Goal: Transaction & Acquisition: Purchase product/service

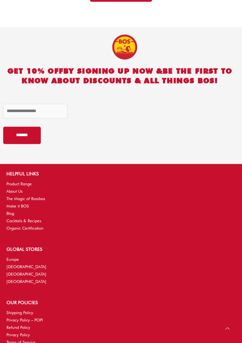
scroll to position [1697, 0]
click at [11, 257] on link "Europe" at bounding box center [12, 259] width 13 height 5
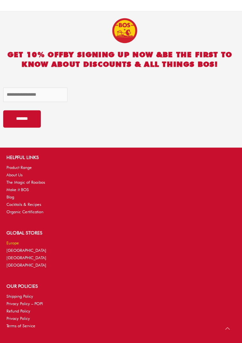
scroll to position [1718, 0]
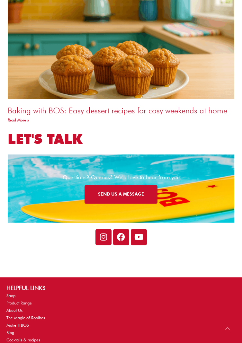
scroll to position [1540, 0]
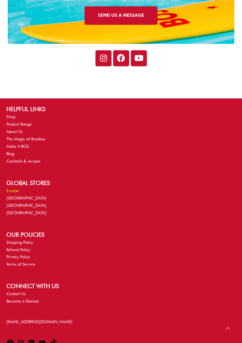
click at [10, 188] on link "Europe" at bounding box center [12, 190] width 13 height 5
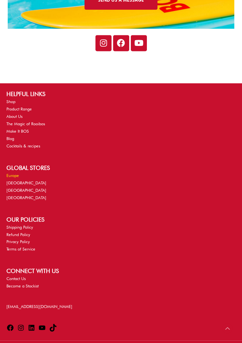
scroll to position [1560, 0]
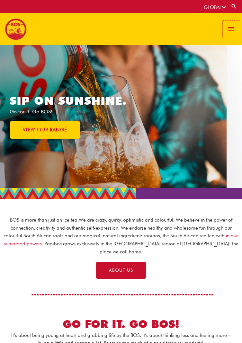
click at [230, 28] on span "button" at bounding box center [231, 29] width 9 height 17
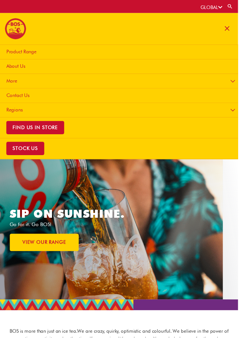
click at [16, 52] on span "Product Range" at bounding box center [21, 53] width 31 height 6
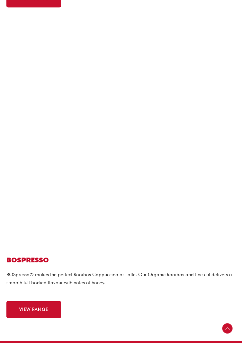
scroll to position [1287, 0]
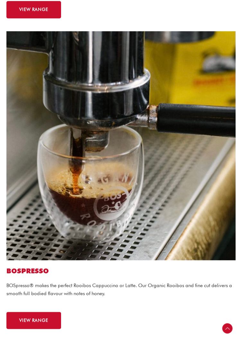
click at [210, 218] on img at bounding box center [120, 145] width 229 height 229
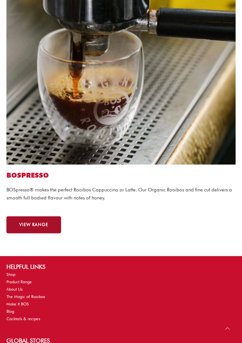
click at [29, 224] on span "VIEW RANGE" at bounding box center [33, 224] width 29 height 4
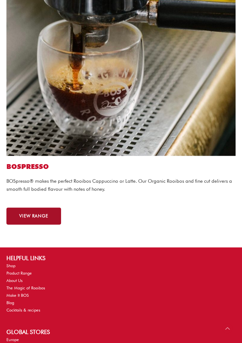
scroll to position [1398, 0]
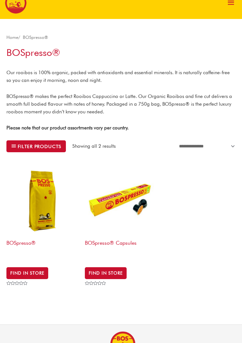
click img
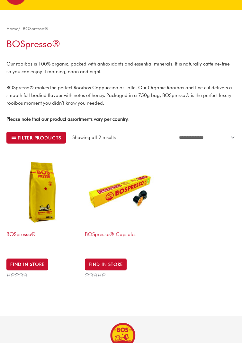
scroll to position [44, 0]
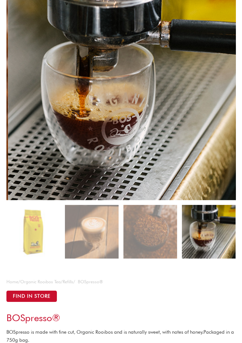
scroll to position [89, 0]
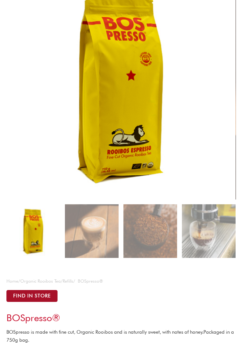
click at [26, 295] on button "Find in Store" at bounding box center [31, 296] width 51 height 12
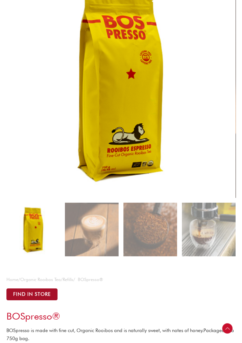
scroll to position [110, 0]
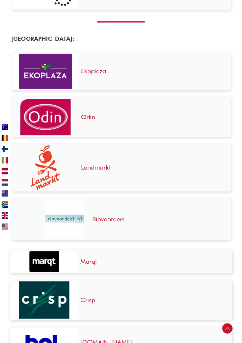
scroll to position [669, 0]
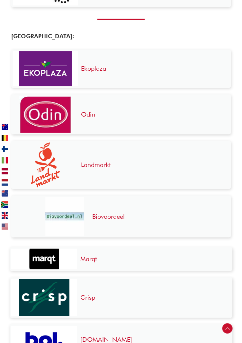
click at [8, 208] on link at bounding box center [6, 204] width 21 height 8
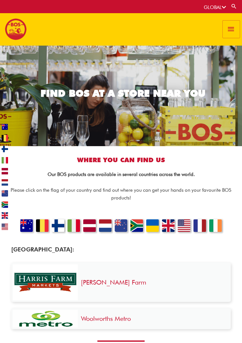
click at [232, 28] on span "button" at bounding box center [231, 29] width 9 height 17
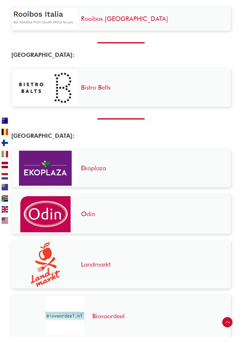
scroll to position [669, 0]
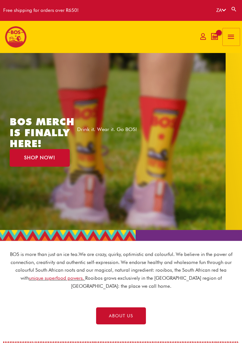
click at [232, 36] on span "button" at bounding box center [231, 36] width 9 height 17
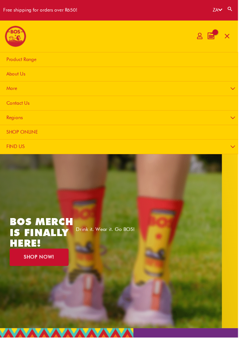
click at [152, 134] on link "SHOP ONLINE" at bounding box center [121, 134] width 247 height 15
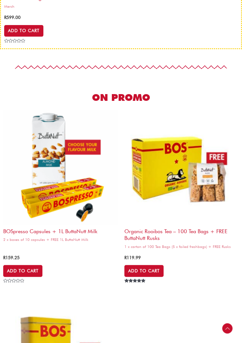
scroll to position [429, 0]
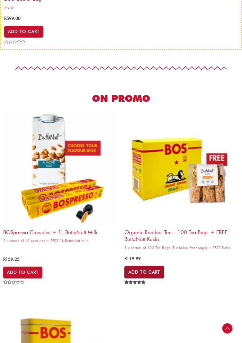
click at [153, 268] on link "Add to Cart" at bounding box center [144, 272] width 40 height 12
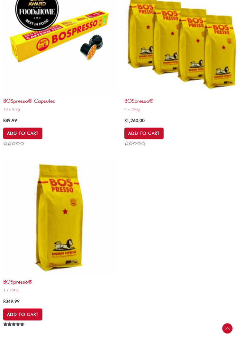
scroll to position [2258, 0]
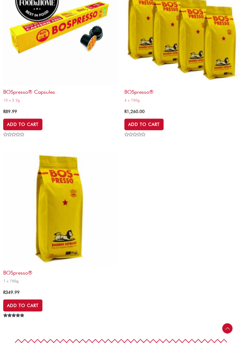
click at [72, 205] on img at bounding box center [60, 208] width 115 height 115
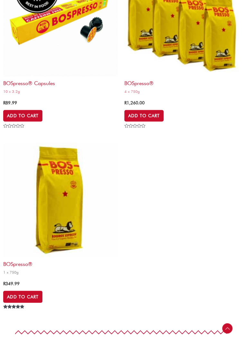
scroll to position [2279, 0]
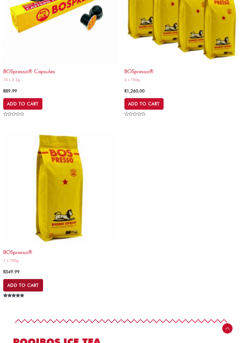
click at [30, 284] on link "Add to Cart" at bounding box center [23, 285] width 40 height 12
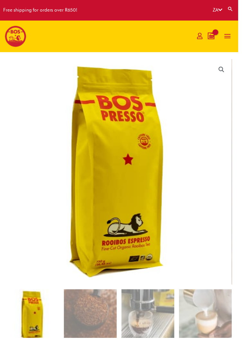
click at [217, 35] on icon "View Shopping Cart, empty" at bounding box center [213, 37] width 5 height 6
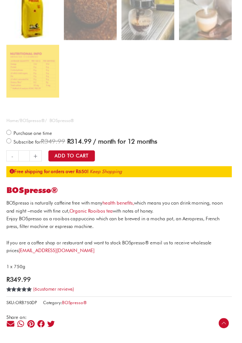
scroll to position [308, 0]
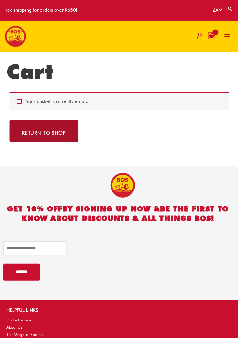
click at [34, 133] on link "Return to shop" at bounding box center [45, 133] width 70 height 22
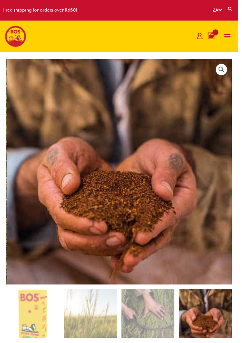
click at [227, 37] on span "button" at bounding box center [231, 36] width 9 height 17
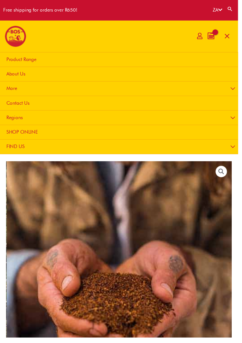
click at [147, 134] on link "SHOP ONLINE" at bounding box center [121, 134] width 247 height 15
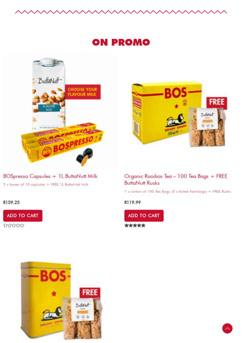
scroll to position [486, 0]
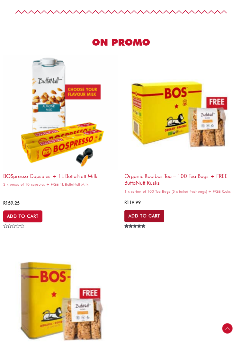
click at [149, 214] on link "Add to Cart" at bounding box center [144, 216] width 40 height 12
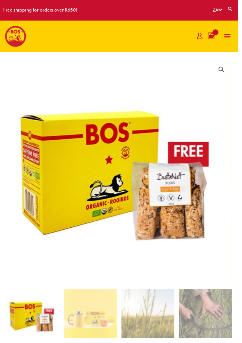
click at [214, 37] on icon "View Shopping Cart, empty" at bounding box center [213, 37] width 5 height 6
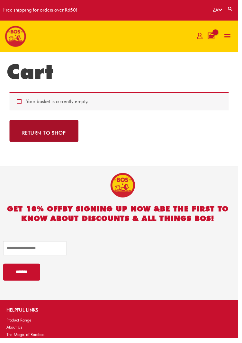
click at [68, 128] on link "Return to shop" at bounding box center [45, 133] width 70 height 22
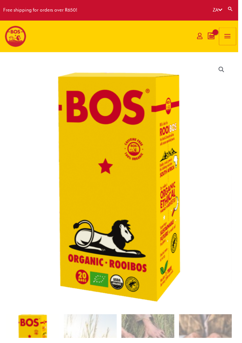
click at [232, 34] on span "button" at bounding box center [231, 36] width 9 height 17
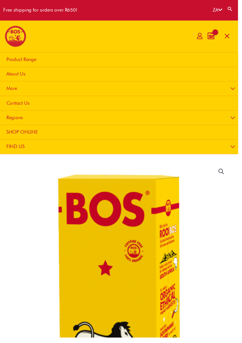
click at [174, 135] on link "SHOP ONLINE" at bounding box center [121, 134] width 247 height 15
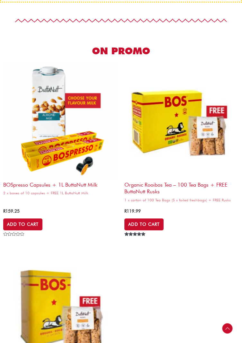
scroll to position [478, 0]
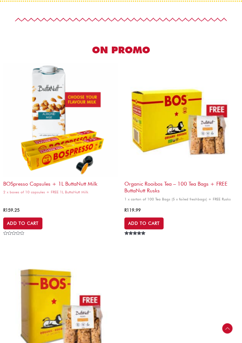
click at [177, 123] on img at bounding box center [181, 120] width 115 height 115
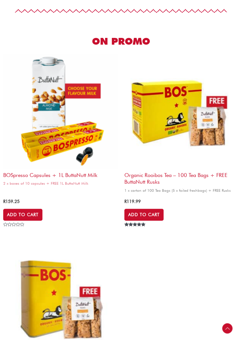
scroll to position [490, 0]
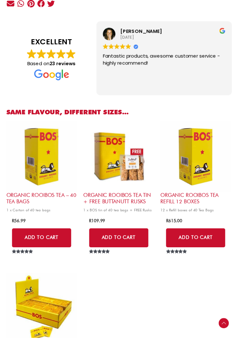
scroll to position [617, 0]
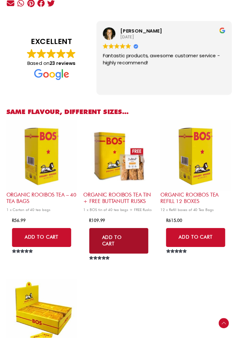
click at [143, 244] on link "Add to Cart" at bounding box center [121, 244] width 60 height 26
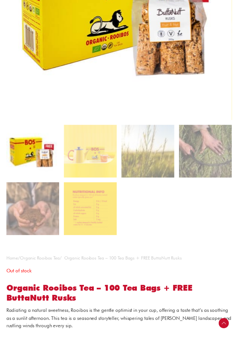
scroll to position [0, 0]
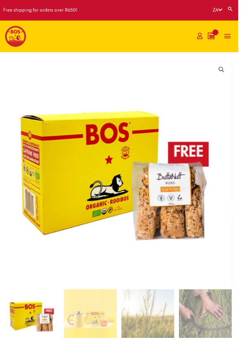
click at [216, 35] on icon "View Shopping Cart, 1 items" at bounding box center [213, 37] width 5 height 6
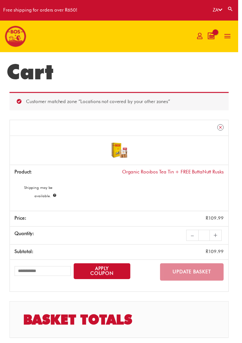
click at [227, 130] on link "Remove Organic Rooibos Tea Tin + FREE ButtaNutt Rusks from cart" at bounding box center [223, 129] width 6 height 6
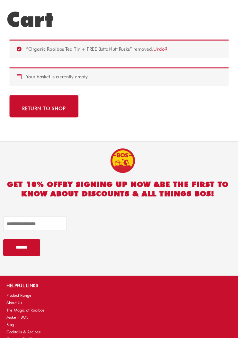
scroll to position [61, 0]
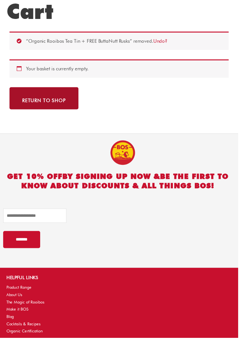
click at [67, 95] on link "Return to shop" at bounding box center [45, 100] width 70 height 22
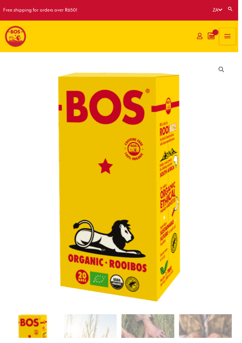
click at [233, 36] on span "button" at bounding box center [231, 36] width 9 height 17
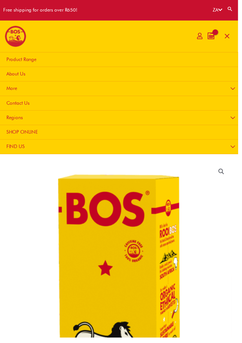
click at [188, 135] on link "SHOP ONLINE" at bounding box center [121, 134] width 247 height 15
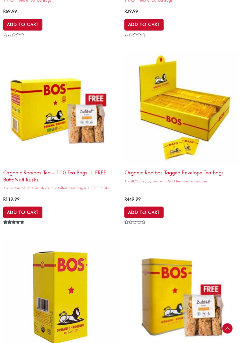
scroll to position [1139, 0]
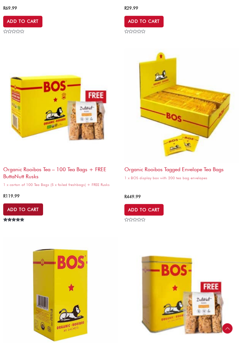
click at [28, 211] on link "Add to Cart" at bounding box center [23, 209] width 40 height 12
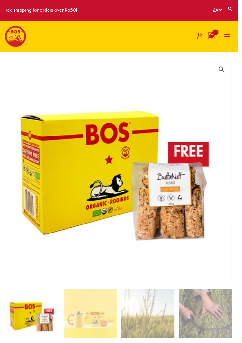
click at [232, 38] on span "button" at bounding box center [231, 36] width 9 height 17
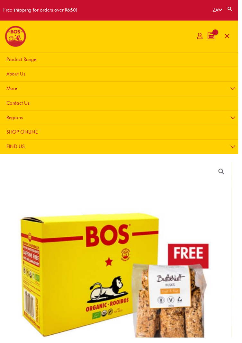
click at [166, 136] on link "SHOP ONLINE" at bounding box center [121, 134] width 247 height 15
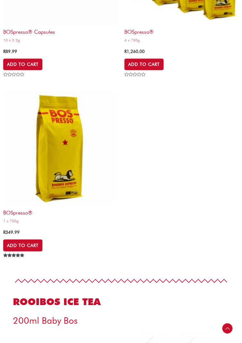
scroll to position [2316, 0]
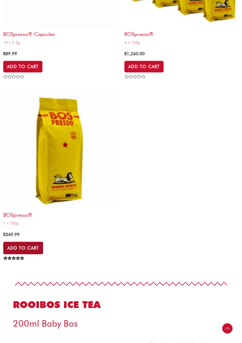
click at [31, 245] on link "Add to Cart" at bounding box center [23, 248] width 40 height 12
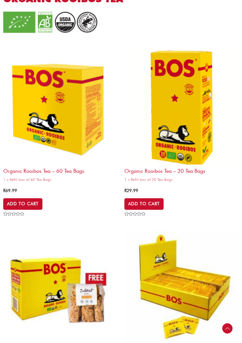
scroll to position [957, 0]
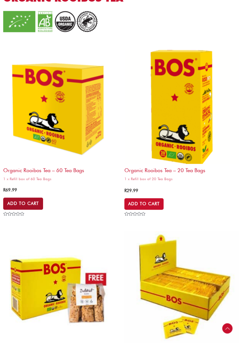
click at [21, 203] on link "Add to Cart" at bounding box center [23, 203] width 40 height 12
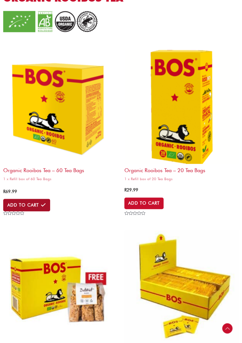
click at [20, 204] on link "Add to Cart" at bounding box center [26, 205] width 47 height 12
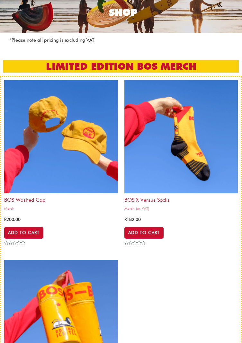
scroll to position [0, 0]
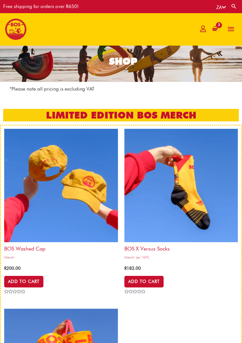
click at [218, 28] on div "R 489.97" at bounding box center [214, 28] width 7 height 7
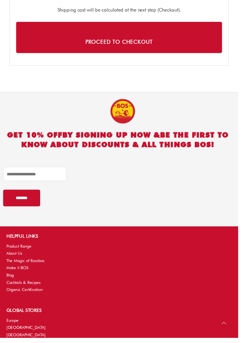
scroll to position [666, 0]
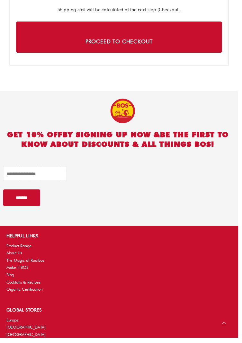
click at [14, 174] on input "email" at bounding box center [35, 176] width 64 height 14
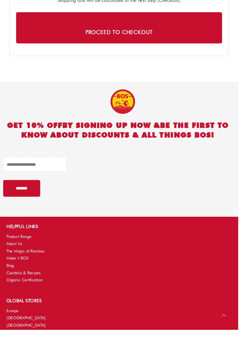
scroll to position [671, 0]
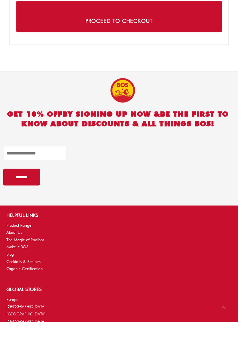
type input "**********"
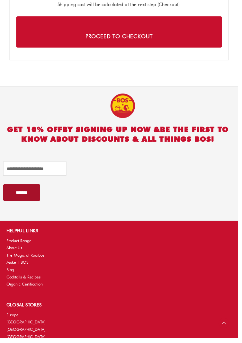
click at [20, 193] on input "*******" at bounding box center [22, 195] width 38 height 17
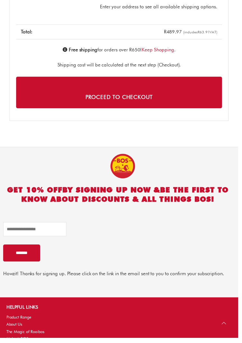
scroll to position [574, 0]
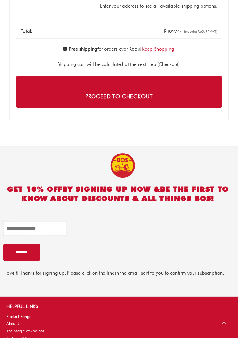
click at [12, 236] on input "email" at bounding box center [35, 232] width 64 height 14
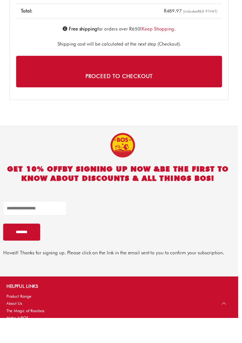
type input "**********"
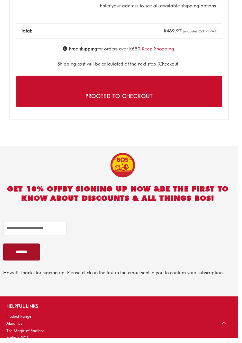
click at [19, 256] on input "*******" at bounding box center [22, 255] width 38 height 17
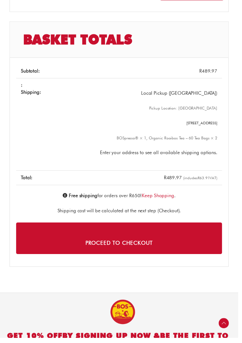
scroll to position [426, 0]
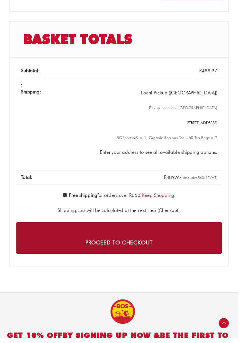
click at [189, 240] on link "Proceed to checkout" at bounding box center [120, 242] width 209 height 32
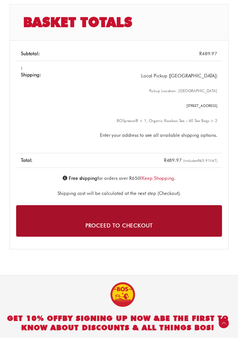
scroll to position [447, 0]
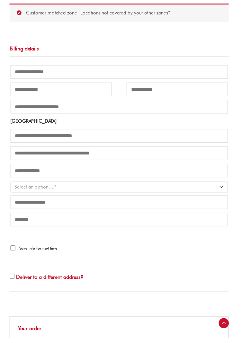
scroll to position [98, 0]
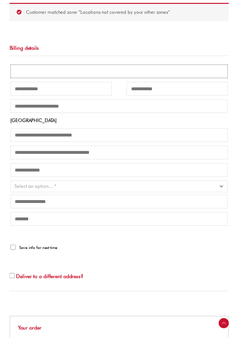
click at [18, 72] on input "Email address *" at bounding box center [121, 72] width 220 height 14
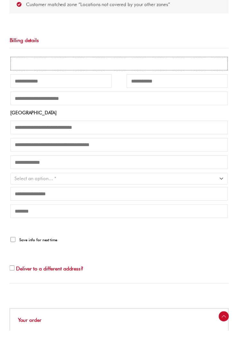
scroll to position [99, 0]
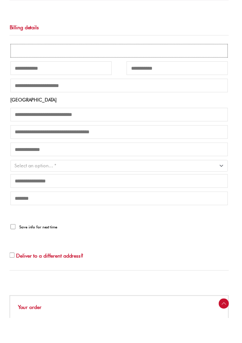
type input "**********"
type input "******"
type input "*****"
type input "**********"
type input "********"
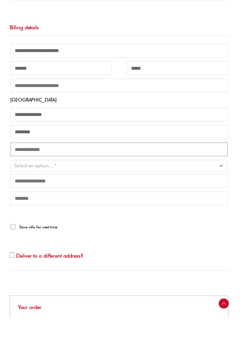
type input "**********"
select select "**"
type input "****"
type input "**********"
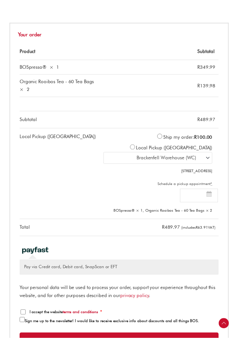
scroll to position [364, 0]
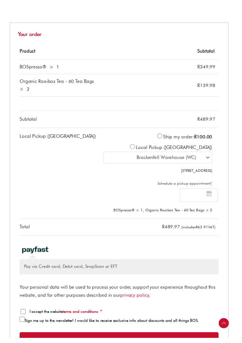
click at [166, 142] on label "Ship my order: R 100.00" at bounding box center [191, 139] width 50 height 6
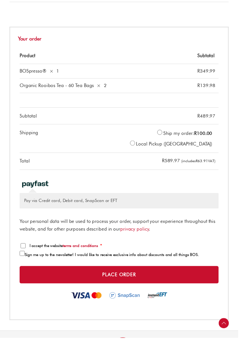
scroll to position [393, 0]
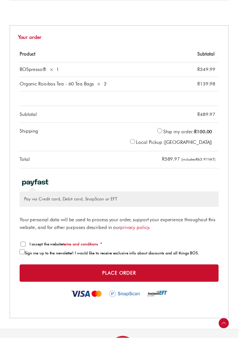
click at [112, 206] on p "Pay via Credit card, Debit card, SnapScan or EFT" at bounding box center [120, 202] width 193 height 7
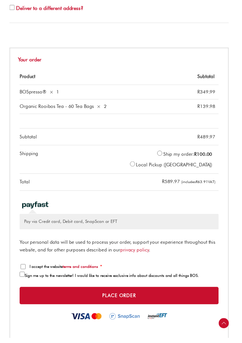
scroll to position [371, 0]
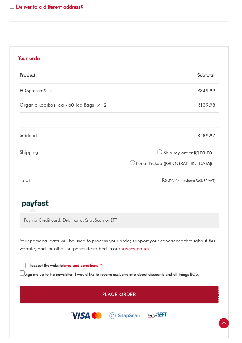
click at [179, 301] on button "Place order" at bounding box center [121, 299] width 202 height 18
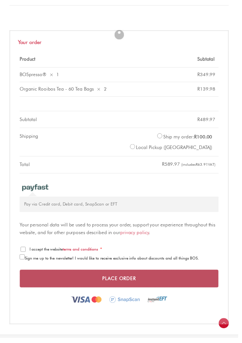
scroll to position [392, 0]
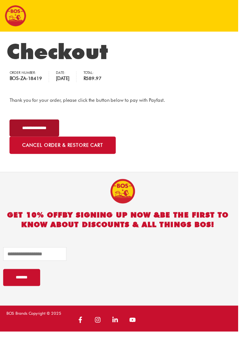
click at [48, 128] on input "**********" at bounding box center [35, 129] width 50 height 17
